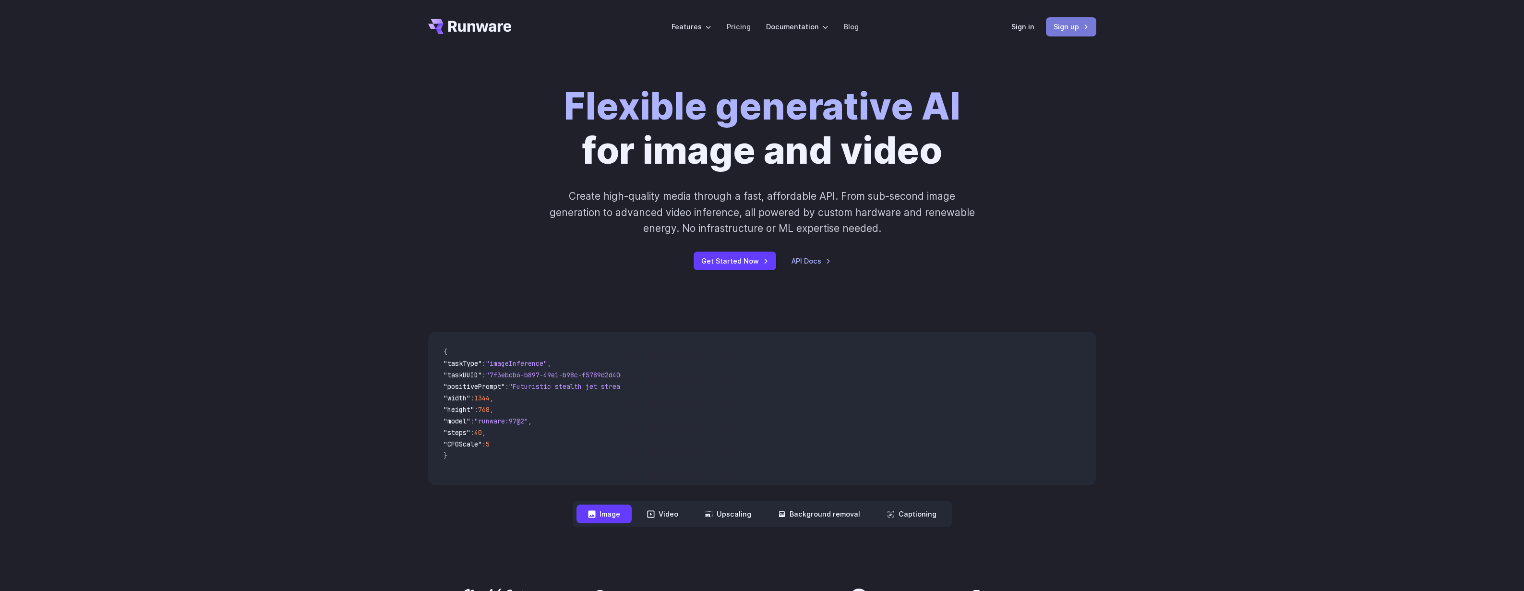
click at [1064, 29] on link "Sign up" at bounding box center [1071, 26] width 50 height 19
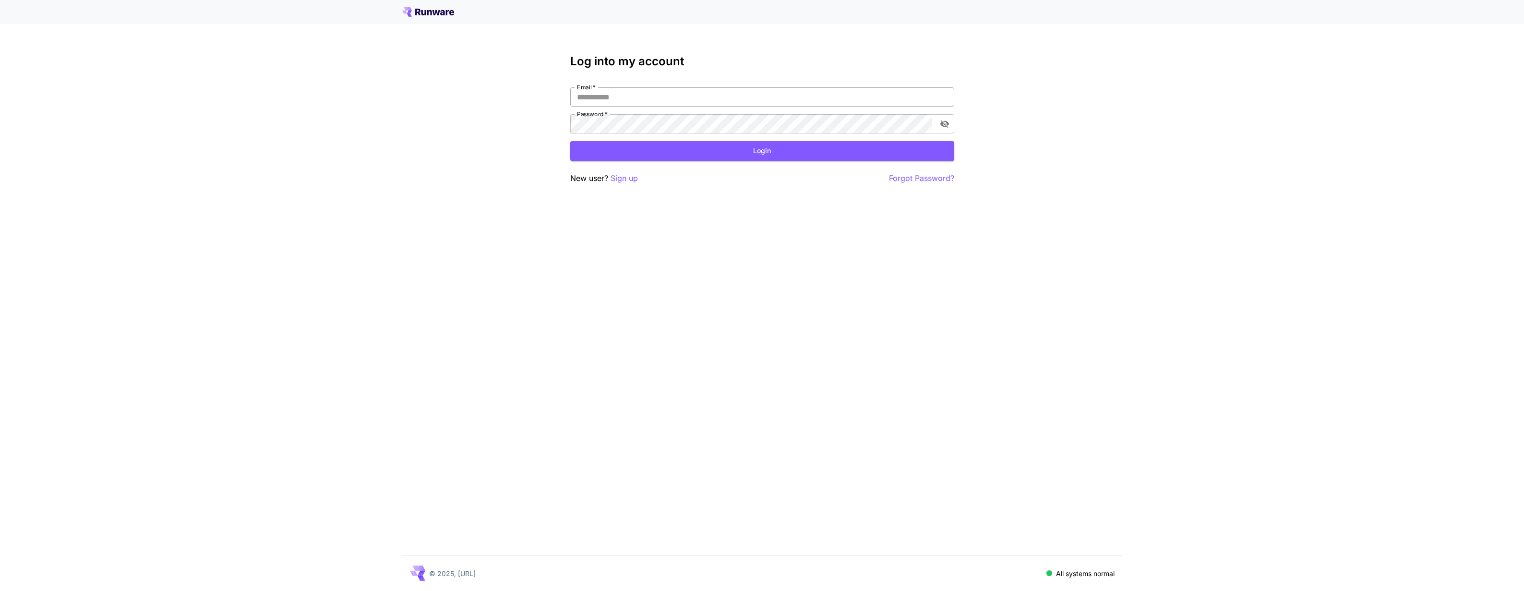
click at [784, 106] on div "Email   * Email   * Password   * Password   *" at bounding box center [762, 110] width 384 height 46
click at [782, 100] on input "Email   *" at bounding box center [762, 96] width 384 height 19
type input "**********"
click at [755, 148] on button "Login" at bounding box center [762, 151] width 384 height 20
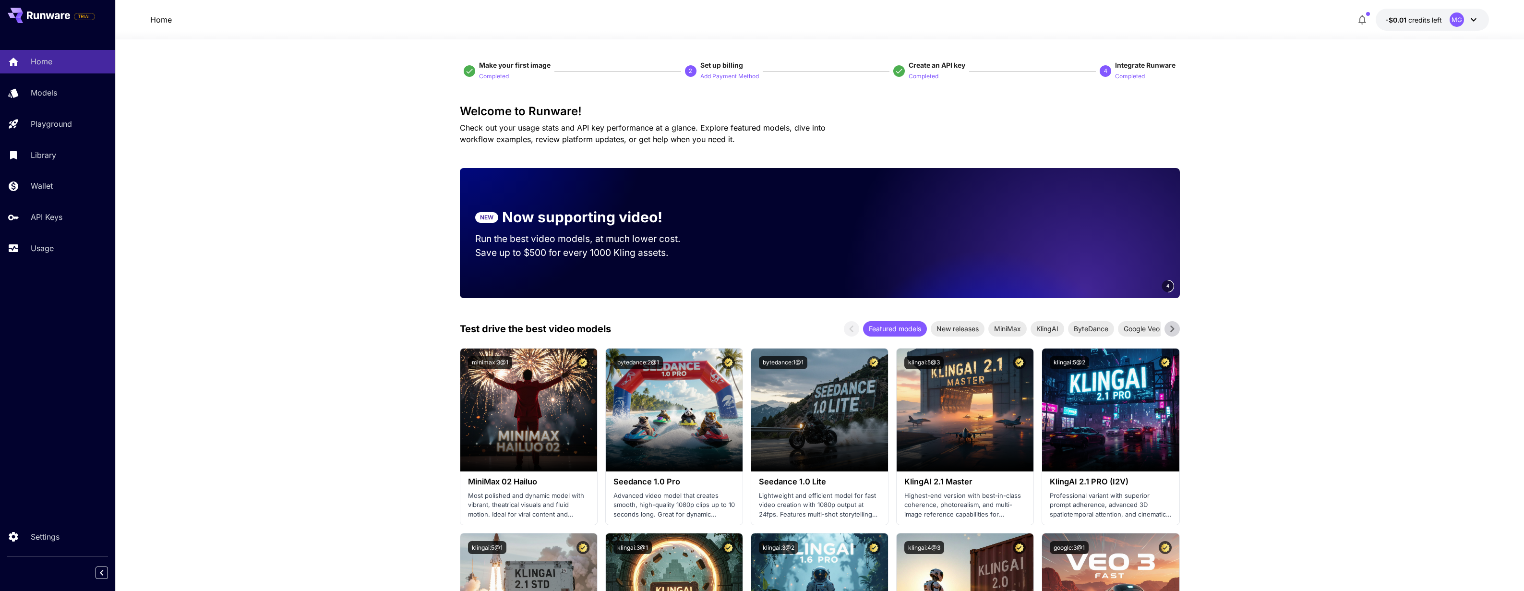
drag, startPoint x: 62, startPoint y: 215, endPoint x: 345, endPoint y: 154, distance: 289.2
click at [62, 215] on p "API Keys" at bounding box center [47, 217] width 32 height 12
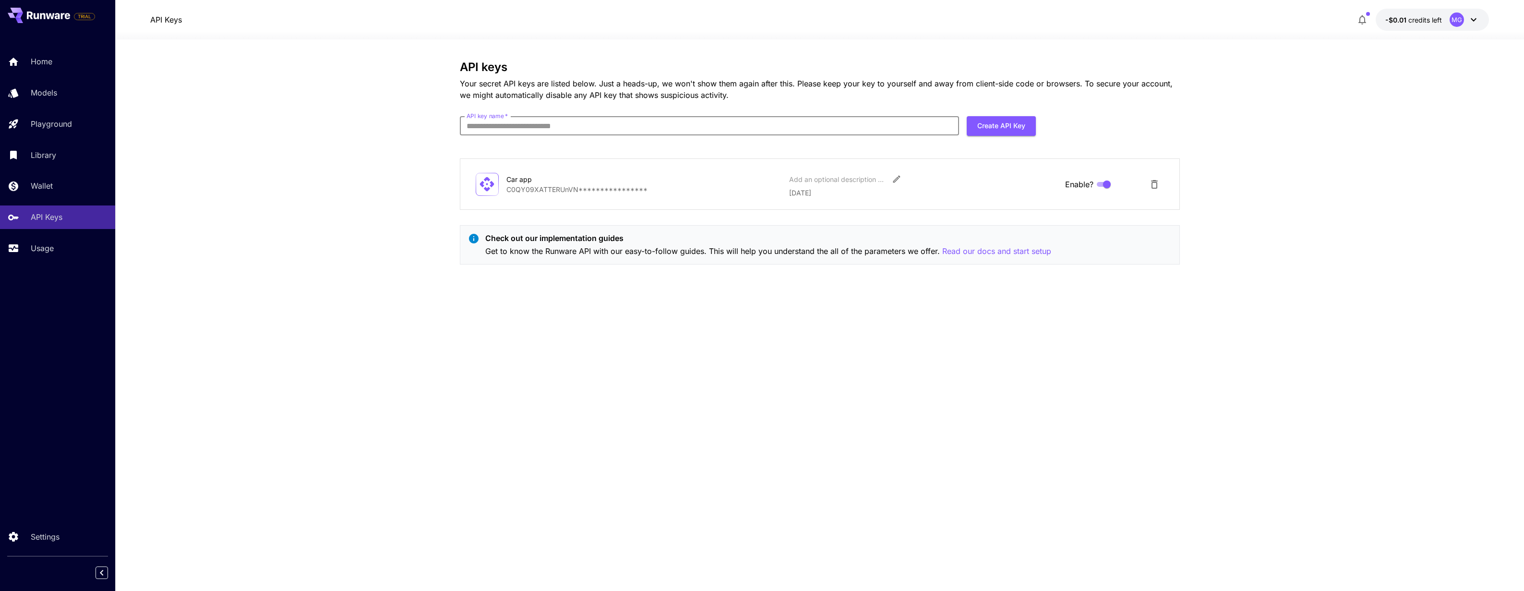
click at [657, 123] on input "API key name   *" at bounding box center [709, 125] width 499 height 19
type input "**********"
click button "Create API Key" at bounding box center [1001, 126] width 69 height 20
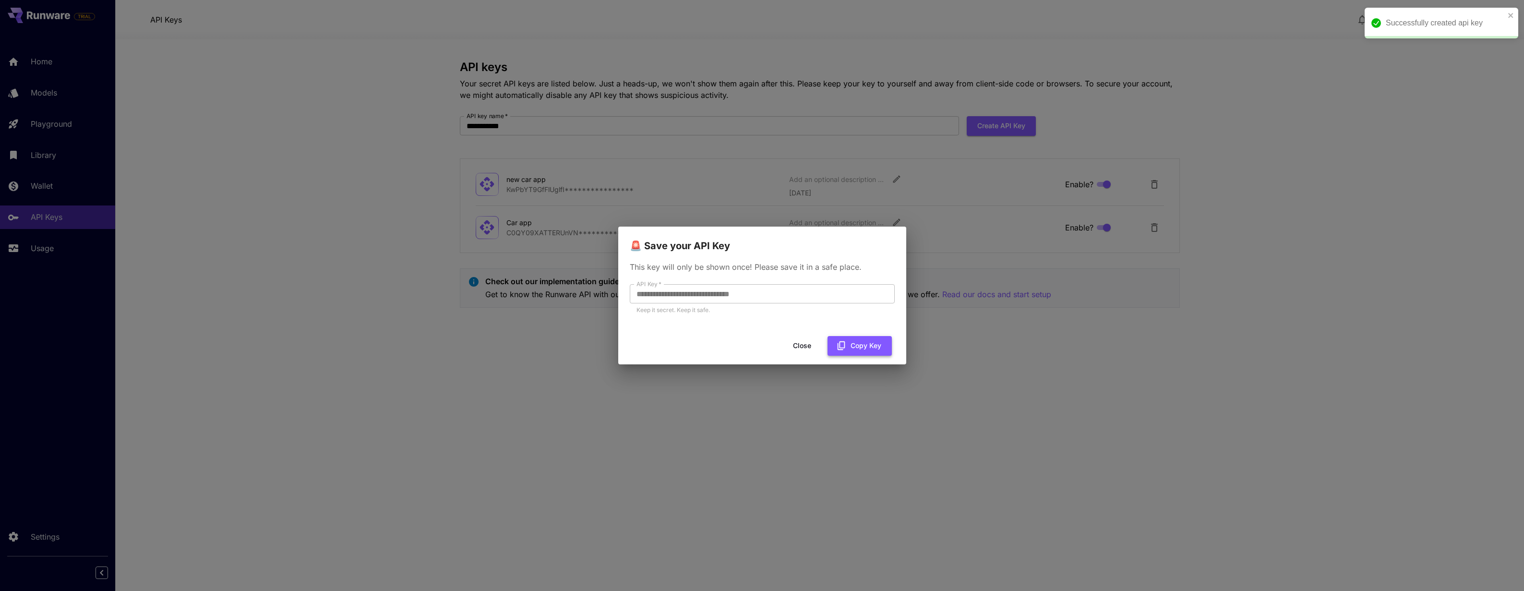
click at [873, 347] on button "Copy Key" at bounding box center [859, 346] width 64 height 20
